Goal: Transaction & Acquisition: Purchase product/service

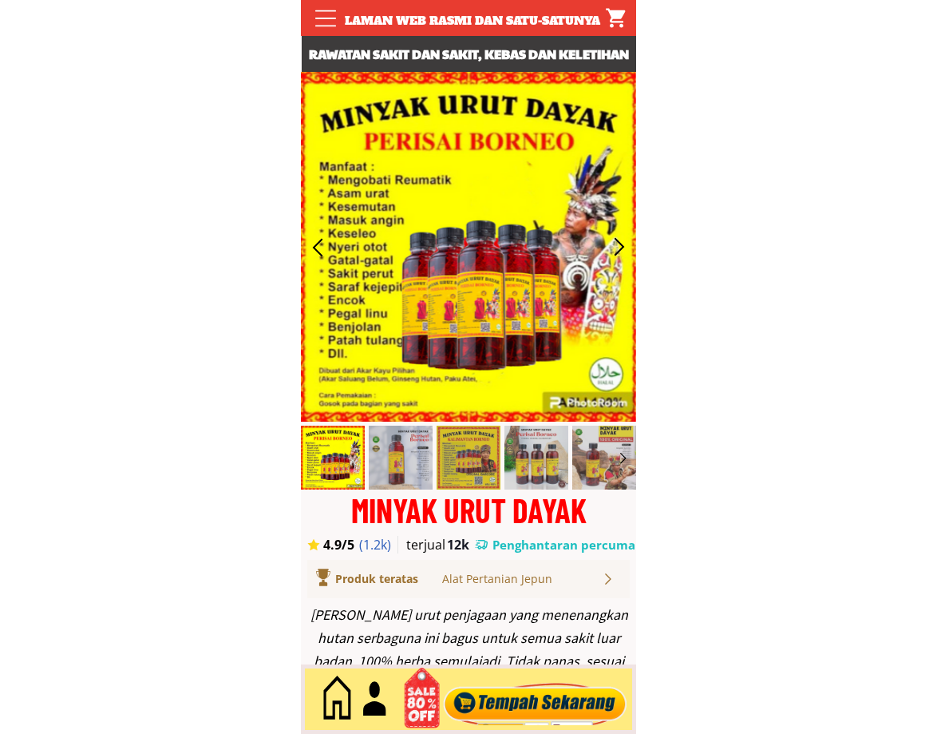
click at [553, 696] on div at bounding box center [535, 699] width 193 height 53
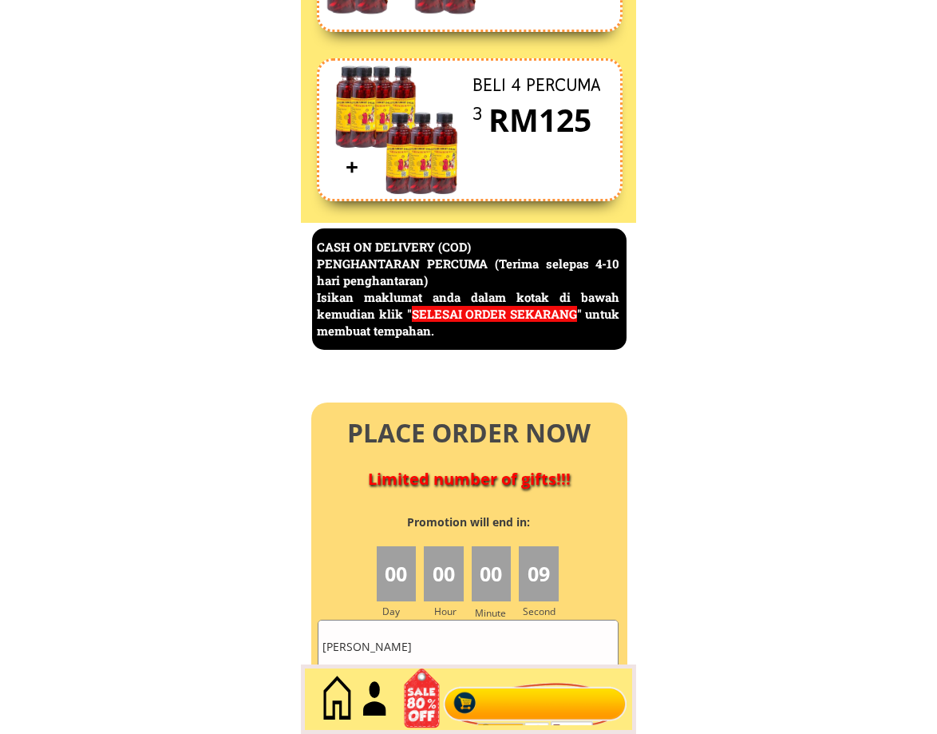
scroll to position [6928, 0]
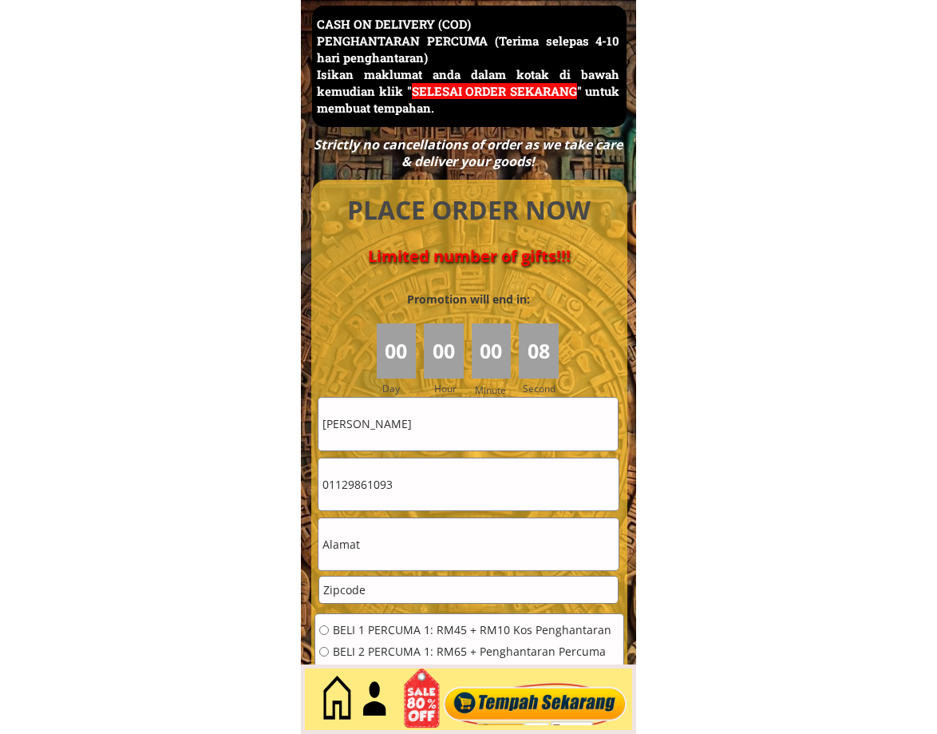
click at [453, 438] on input "[PERSON_NAME]" at bounding box center [468, 424] width 299 height 52
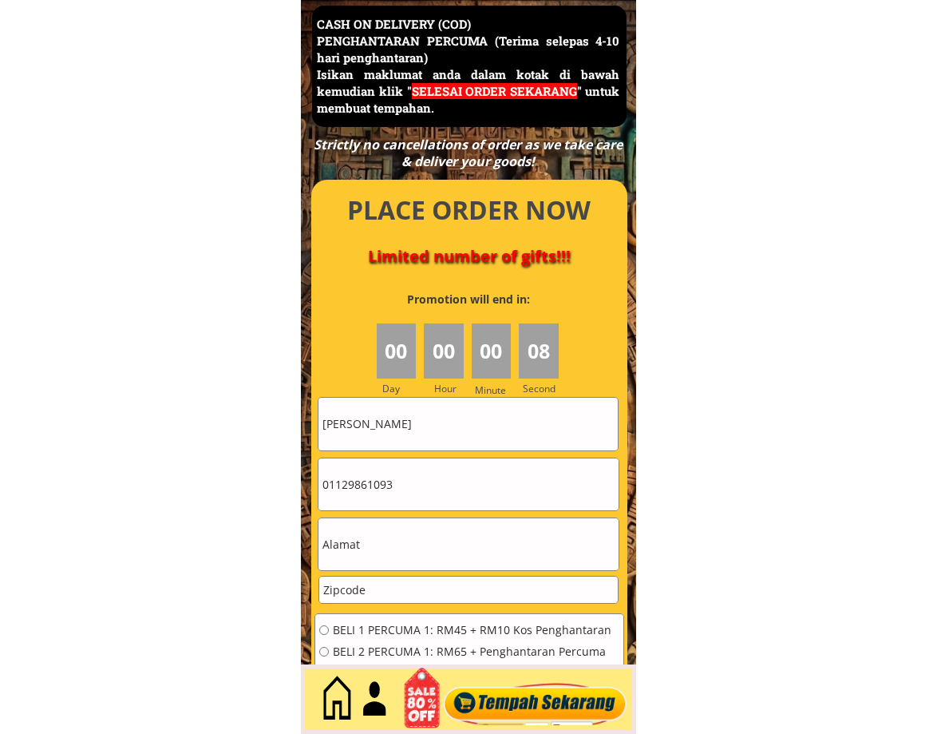
paste input "[PERSON_NAME]"
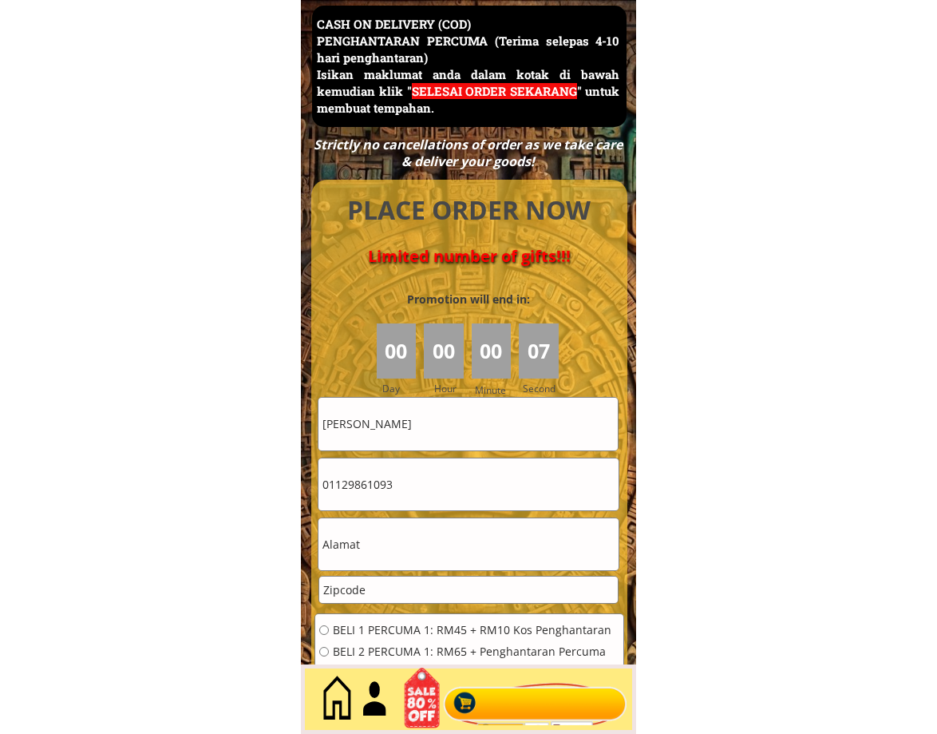
type input "[PERSON_NAME]"
click at [387, 541] on input "text" at bounding box center [468, 544] width 299 height 52
paste input "No. 45 Jalan Field Force"
type input "No. 45 Jalan Field Force"
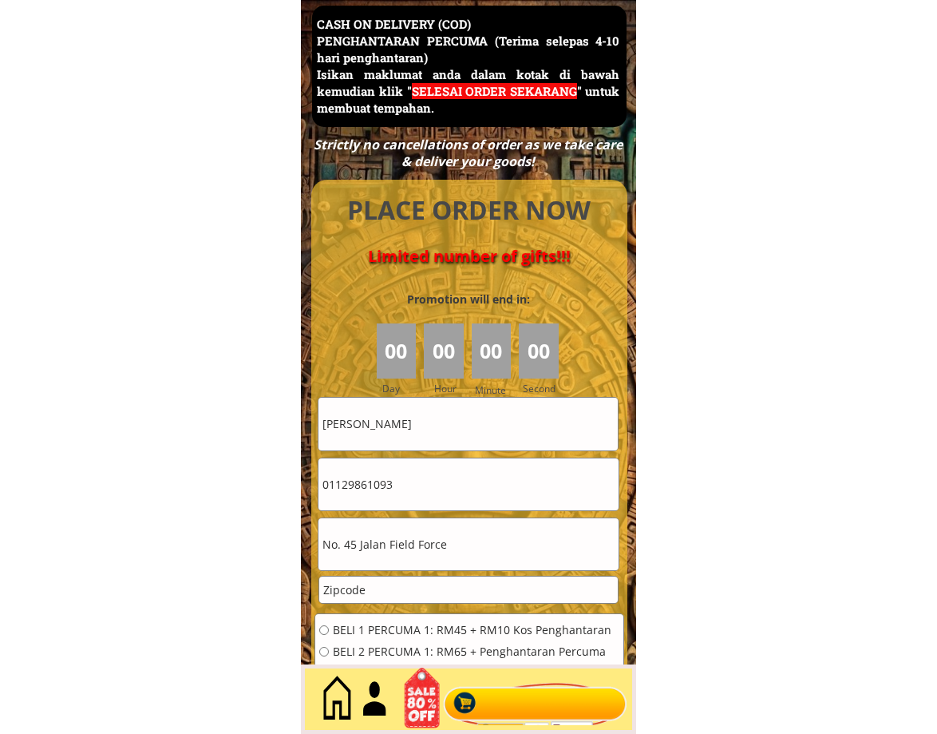
click at [425, 496] on input "01129861093" at bounding box center [468, 484] width 299 height 52
paste input "3816854"
type input "0138168543"
click at [402, 548] on input "No. 45 Jalan Field Force" at bounding box center [468, 544] width 299 height 52
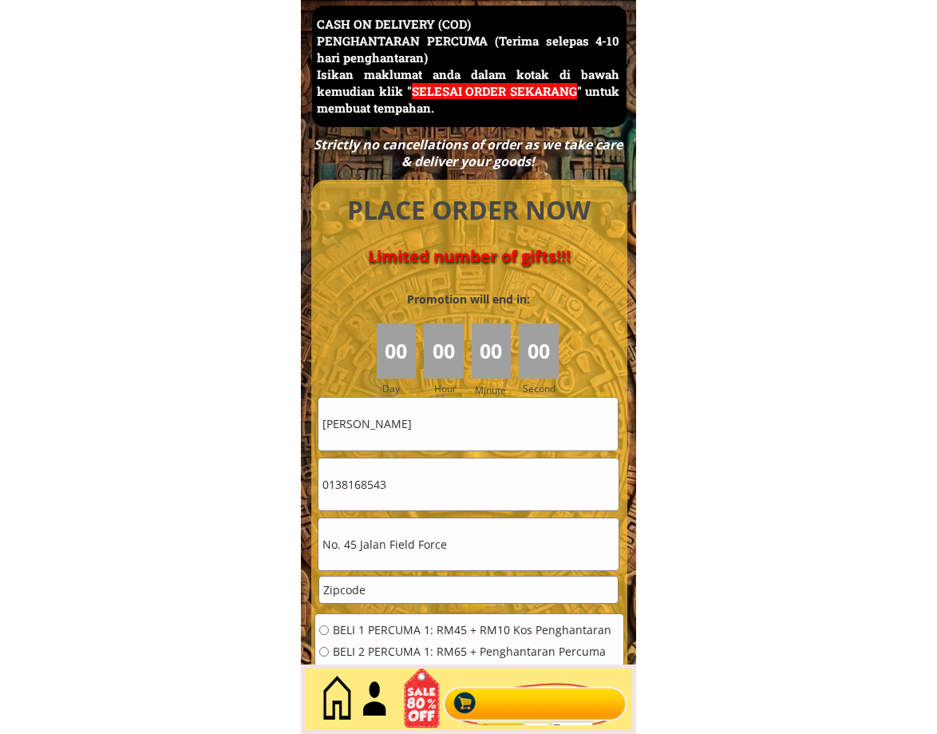
click at [378, 600] on input "number" at bounding box center [468, 590] width 298 height 26
paste input "93250"
type input "93250"
click at [380, 651] on span "BELI 2 PERCUMA 1: RM65 + Penghantaran Percuma" at bounding box center [472, 651] width 279 height 11
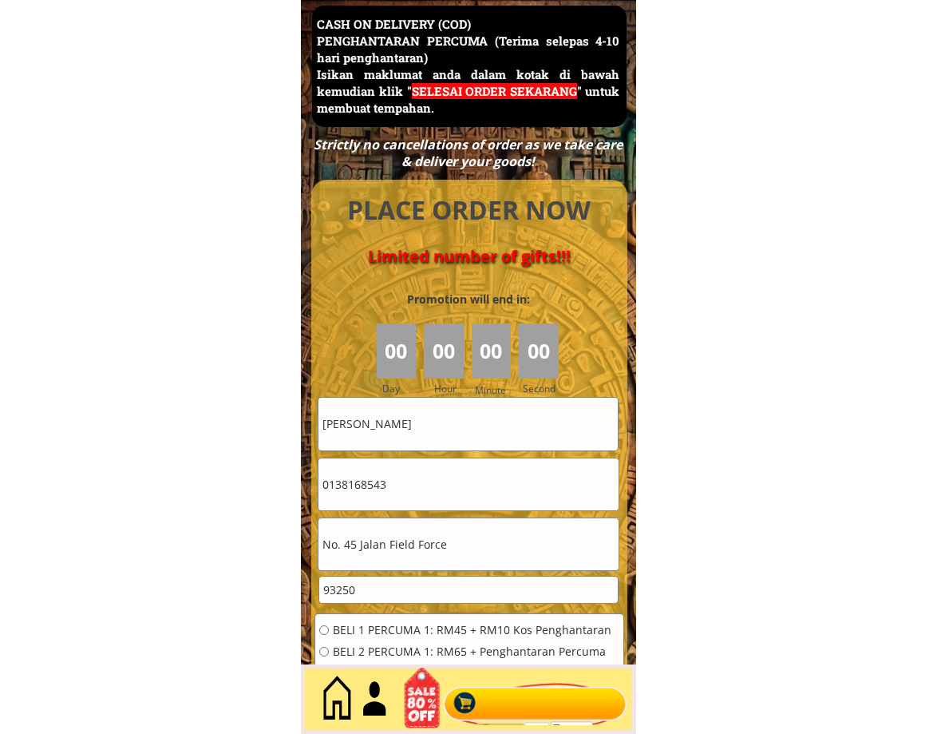
radio input "true"
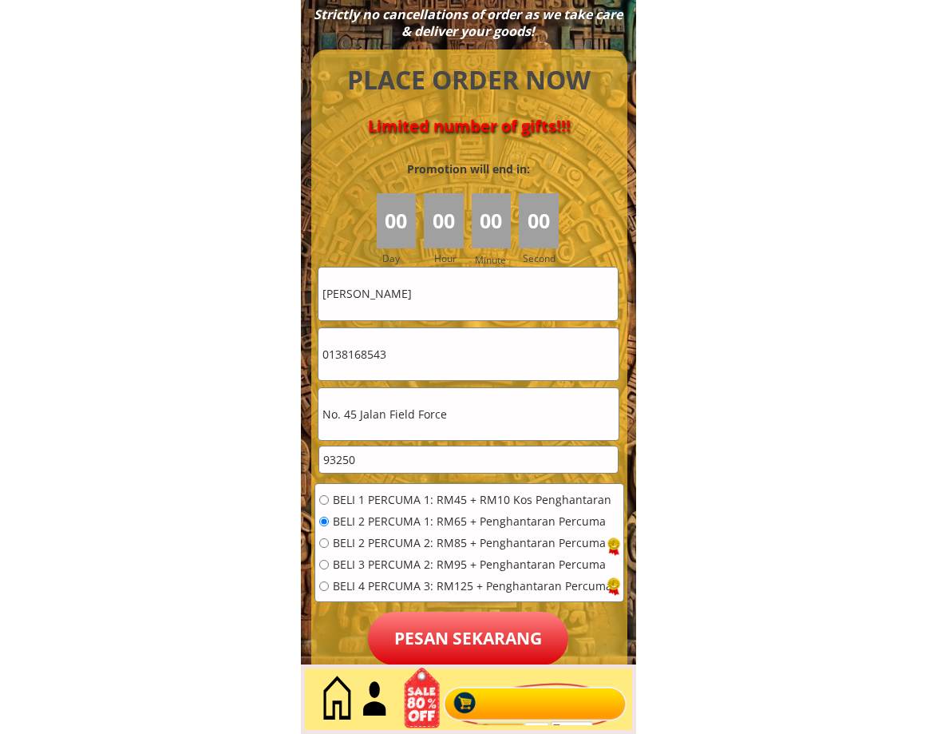
scroll to position [7061, 0]
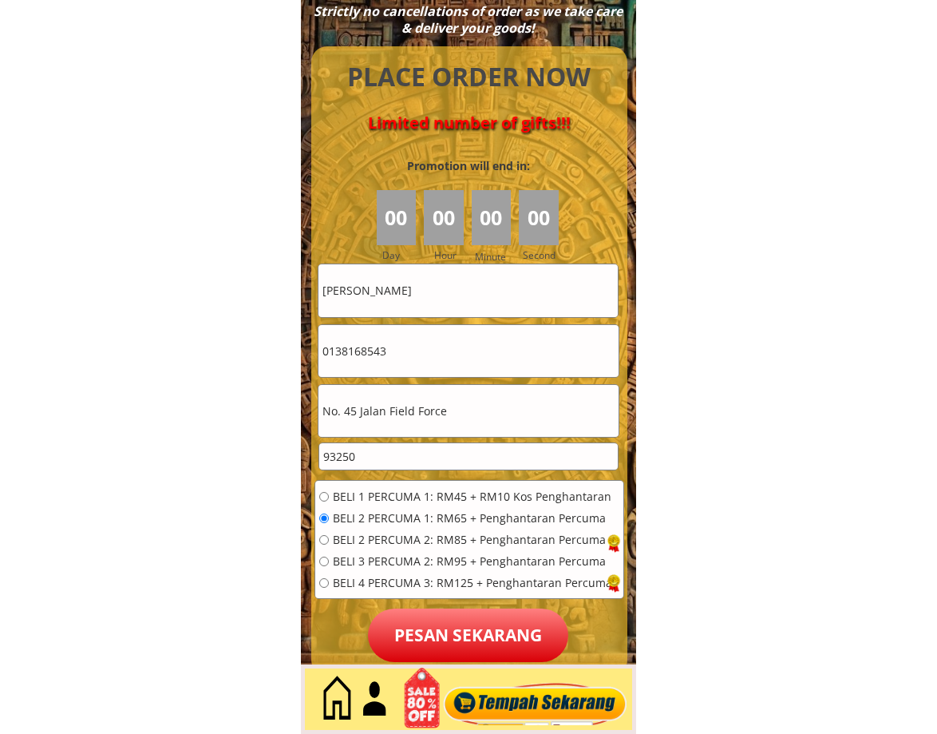
click at [433, 625] on p "Pesan sekarang" at bounding box center [468, 634] width 200 height 53
